Goal: Information Seeking & Learning: Learn about a topic

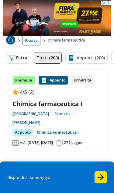
click at [25, 60] on button "Filtra 0" at bounding box center [18, 58] width 24 height 12
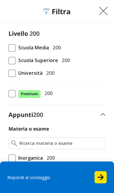
click at [41, 72] on span "Università" at bounding box center [29, 73] width 27 height 8
click at [8, 73] on input "Università 200" at bounding box center [8, 73] width 0 height 0
checkbox input "true"
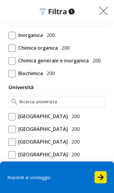
scroll to position [125, 0]
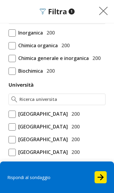
click at [14, 114] on span at bounding box center [11, 114] width 7 height 7
checkbox input "true"
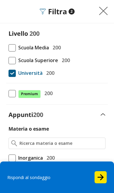
scroll to position [-1, 0]
click at [100, 180] on icon "Start the survey" at bounding box center [100, 177] width 7 height 7
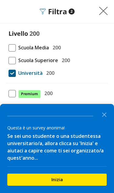
click at [104, 114] on icon "Close the survey" at bounding box center [104, 114] width 12 height 12
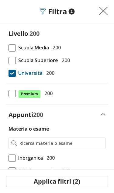
click at [86, 183] on button "Applica filtri (2)" at bounding box center [57, 181] width 102 height 11
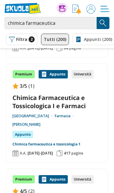
scroll to position [205, 0]
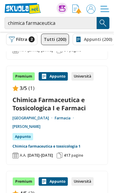
click at [74, 104] on link "Chimica Farmaceutica e Tossicologica I e Farmaci" at bounding box center [56, 104] width 89 height 16
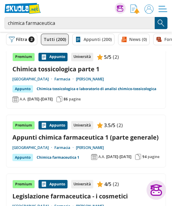
scroll to position [430, 0]
click at [113, 136] on link "Appunti chimica farmaceutica 1 (parte generale)" at bounding box center [85, 137] width 147 height 8
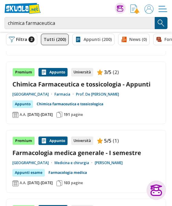
scroll to position [601, 0]
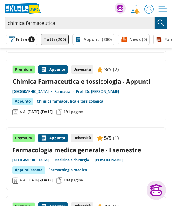
click at [113, 81] on link "Chimica Farmaceutica e tossicologia - Appunti" at bounding box center [85, 81] width 147 height 8
